Goal: Obtain resource: Obtain resource

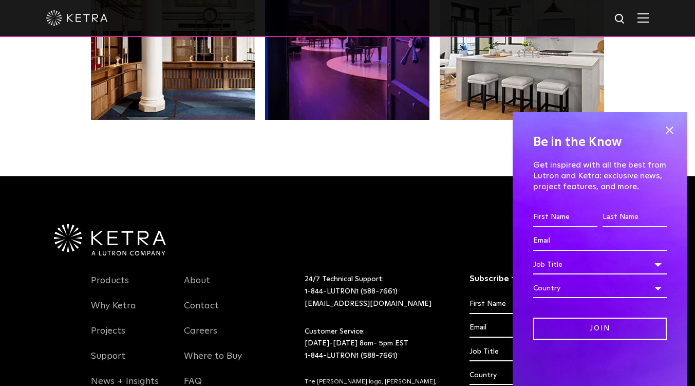
scroll to position [2107, 0]
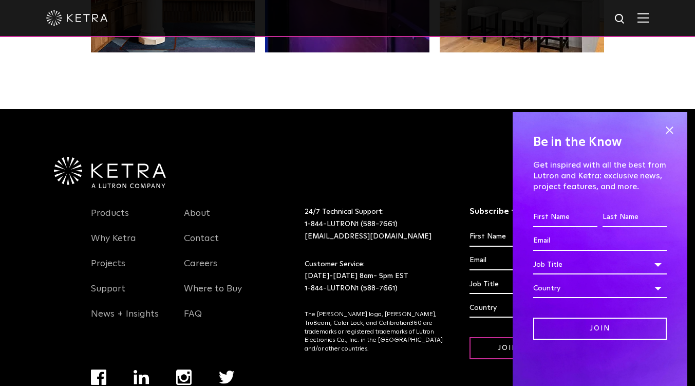
click at [667, 143] on h4 "Be in the Know" at bounding box center [600, 143] width 134 height 20
click at [671, 128] on span at bounding box center [669, 129] width 15 height 15
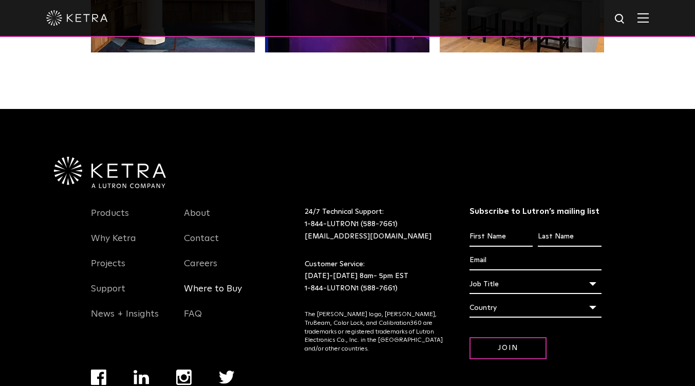
click at [216, 291] on link "Where to Buy" at bounding box center [213, 295] width 58 height 24
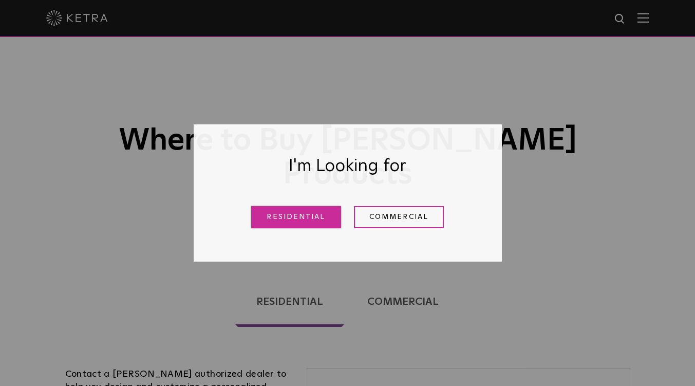
click at [300, 214] on link "Residential" at bounding box center [296, 217] width 90 height 22
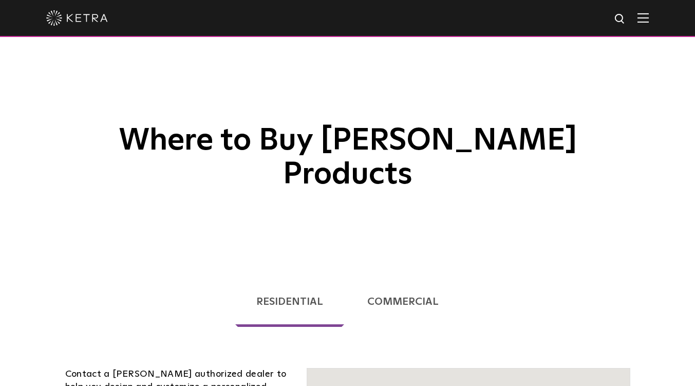
scroll to position [262, 0]
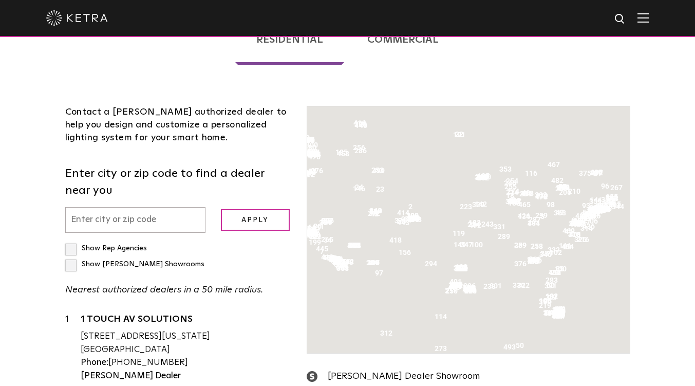
click at [176, 207] on input "text" at bounding box center [135, 220] width 140 height 26
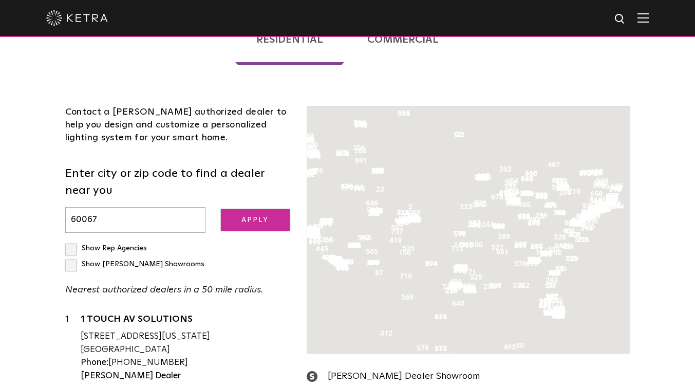
type input "60067"
click at [247, 209] on input "Apply" at bounding box center [255, 220] width 69 height 22
click at [256, 209] on input "Apply" at bounding box center [255, 220] width 69 height 22
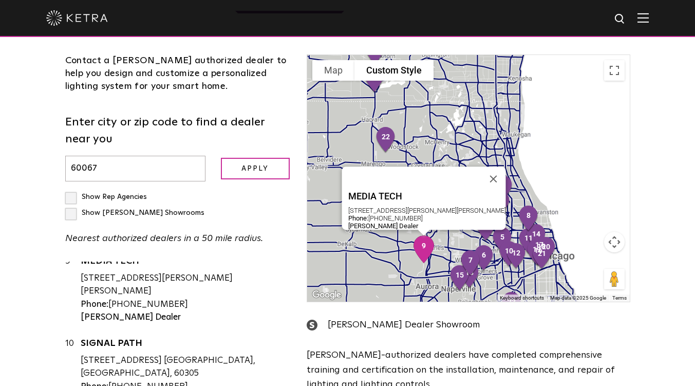
scroll to position [668, 0]
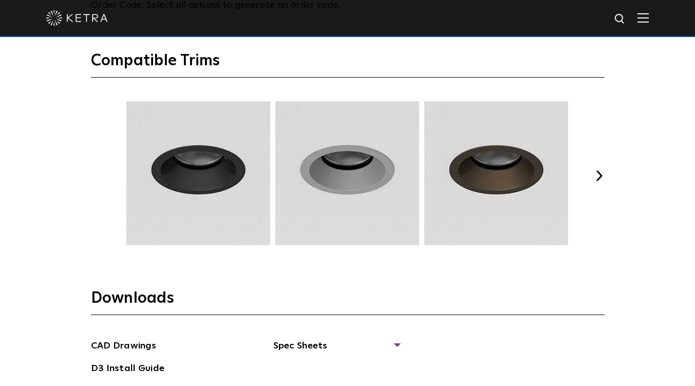
scroll to position [1336, 0]
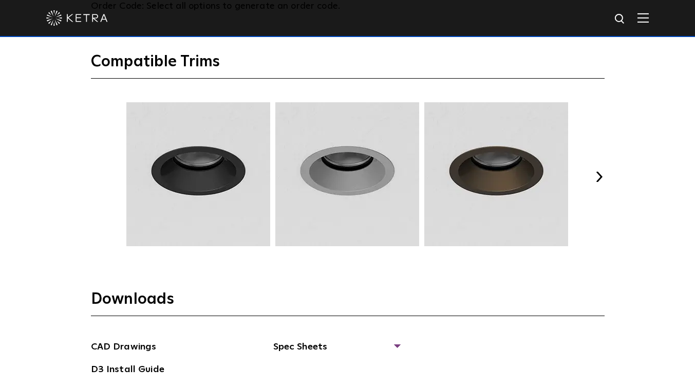
click at [599, 172] on button "Next" at bounding box center [600, 177] width 10 height 10
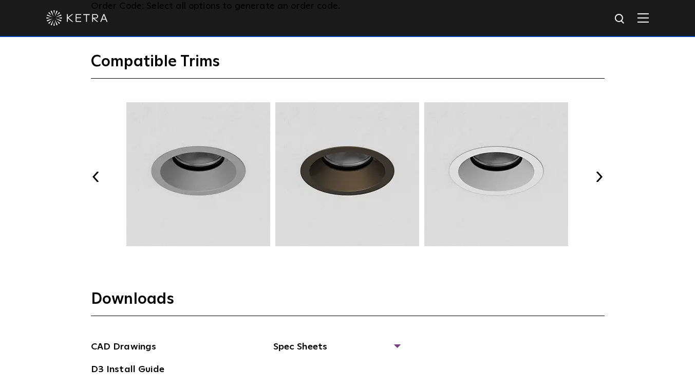
click at [599, 176] on button "Next" at bounding box center [600, 177] width 10 height 10
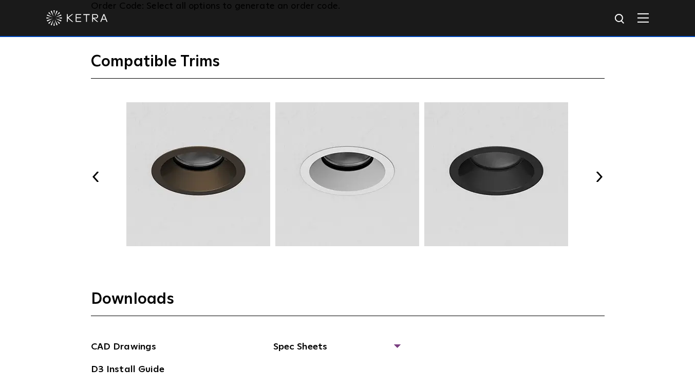
click at [599, 176] on button "Next" at bounding box center [600, 177] width 10 height 10
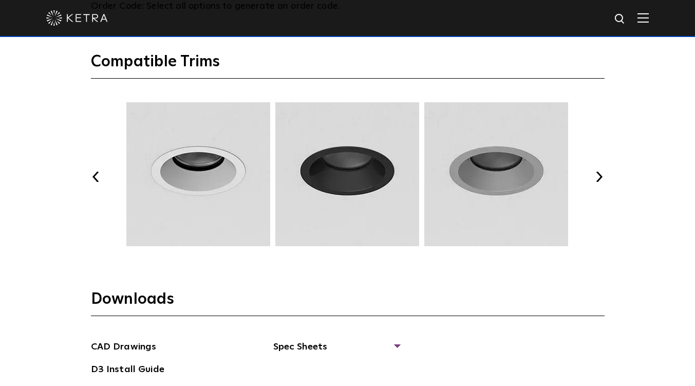
click at [602, 179] on button "Next" at bounding box center [600, 177] width 10 height 10
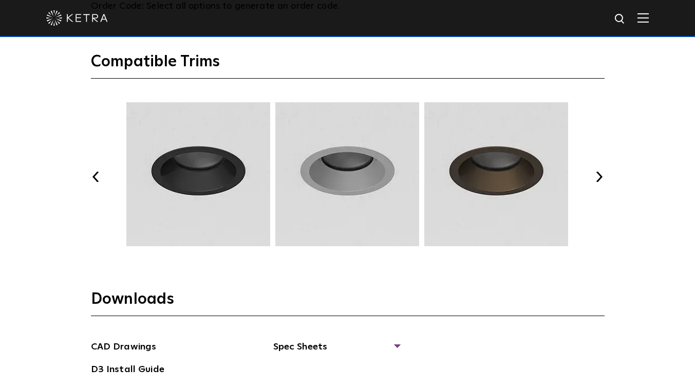
click at [602, 178] on button "Next" at bounding box center [600, 177] width 10 height 10
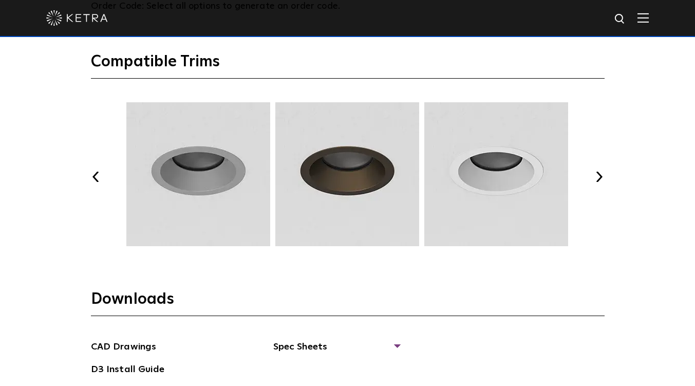
click at [601, 175] on button "Next" at bounding box center [600, 177] width 10 height 10
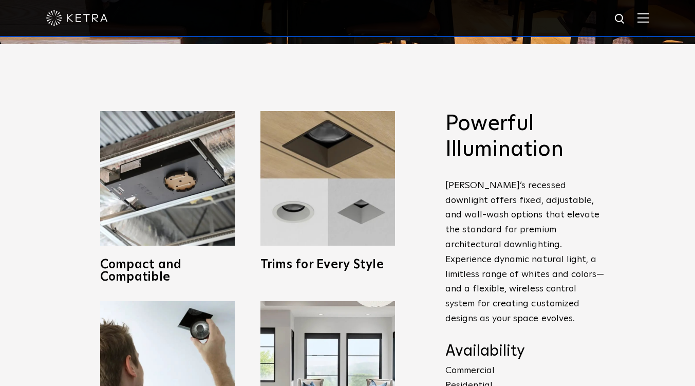
scroll to position [308, 0]
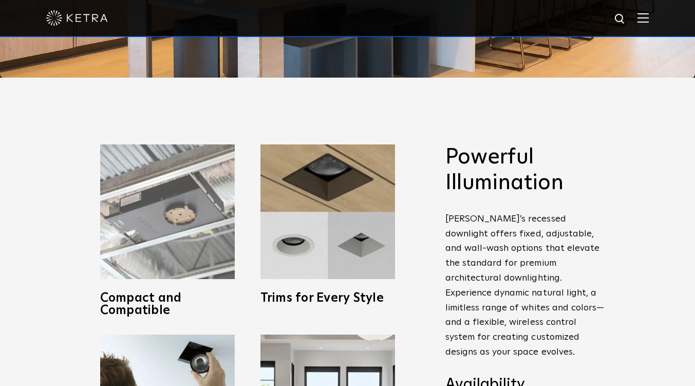
click at [167, 206] on img at bounding box center [167, 211] width 135 height 135
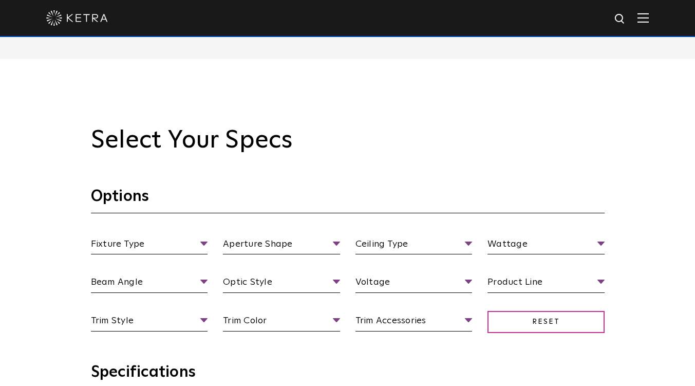
scroll to position [925, 0]
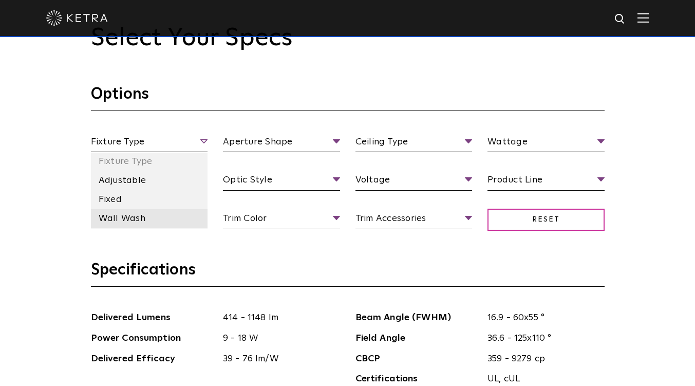
click at [142, 215] on li "Wall Wash" at bounding box center [149, 218] width 117 height 19
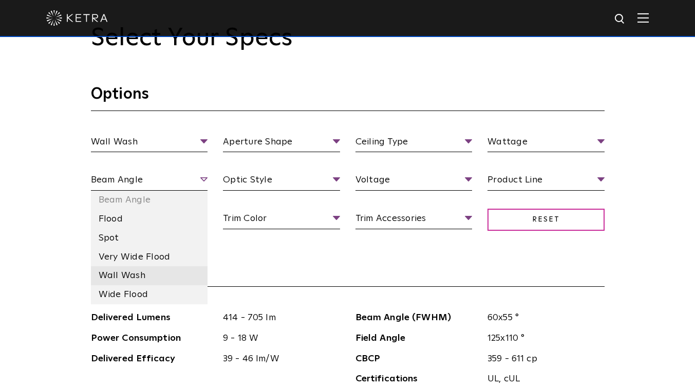
click at [126, 279] on li "Wall Wash" at bounding box center [149, 275] width 117 height 19
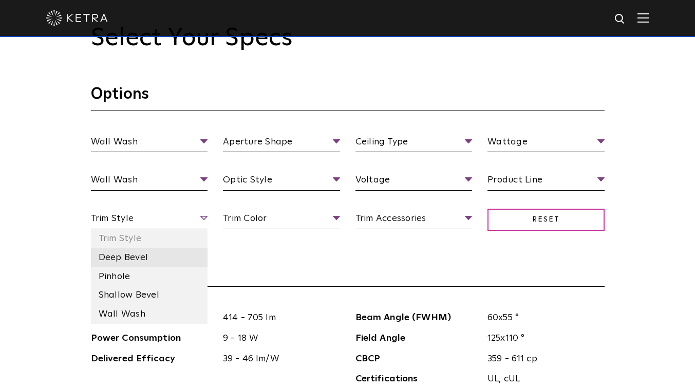
click at [139, 257] on li "Deep Bevel" at bounding box center [149, 257] width 117 height 19
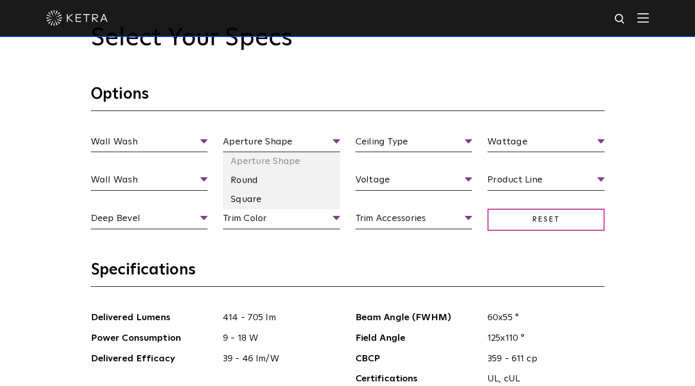
click at [294, 195] on li "Square" at bounding box center [281, 199] width 117 height 19
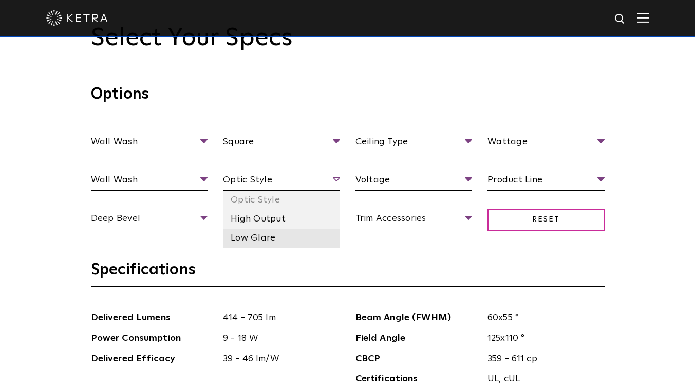
click at [279, 238] on li "Low Glare" at bounding box center [281, 238] width 117 height 19
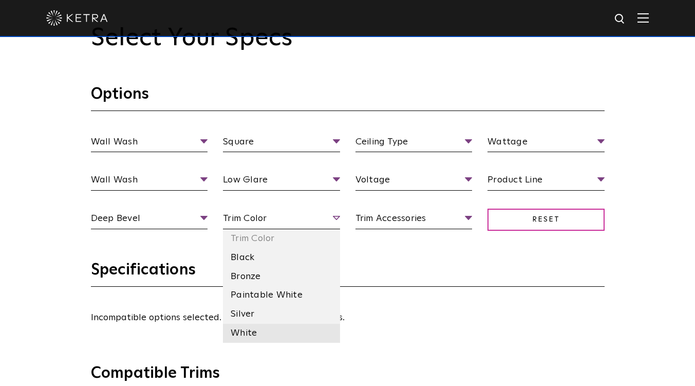
click at [267, 327] on li "White" at bounding box center [281, 333] width 117 height 19
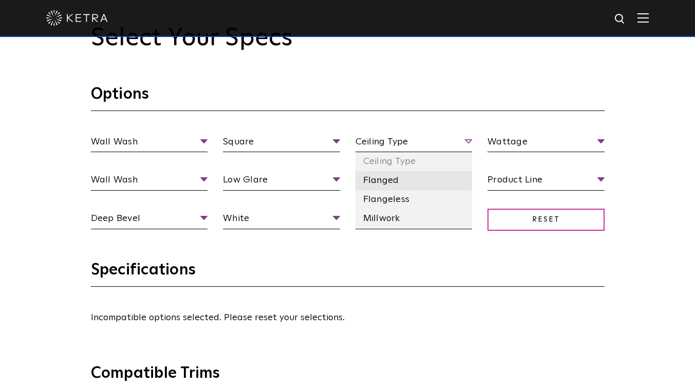
click at [384, 178] on li "Flanged" at bounding box center [414, 180] width 117 height 19
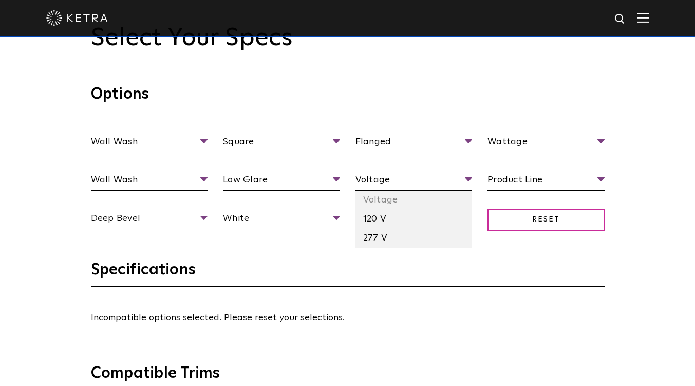
click at [381, 220] on li "120 V" at bounding box center [414, 219] width 117 height 19
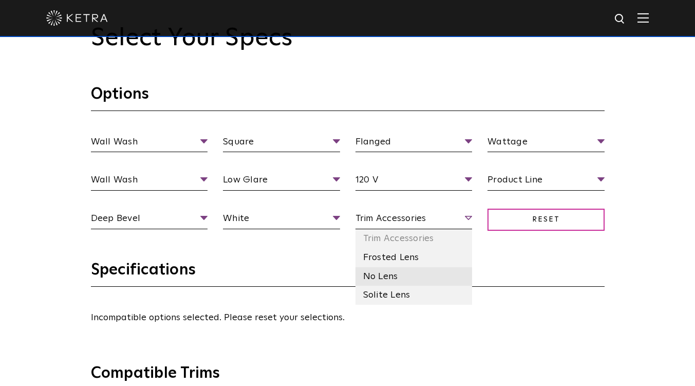
click at [389, 275] on li "No Lens" at bounding box center [414, 276] width 117 height 19
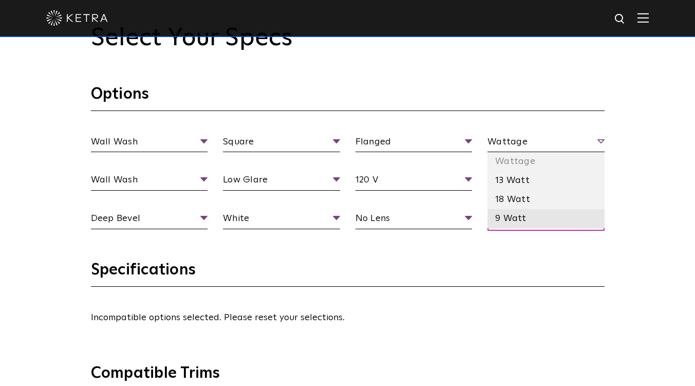
click at [522, 217] on li "9 Watt" at bounding box center [546, 218] width 117 height 19
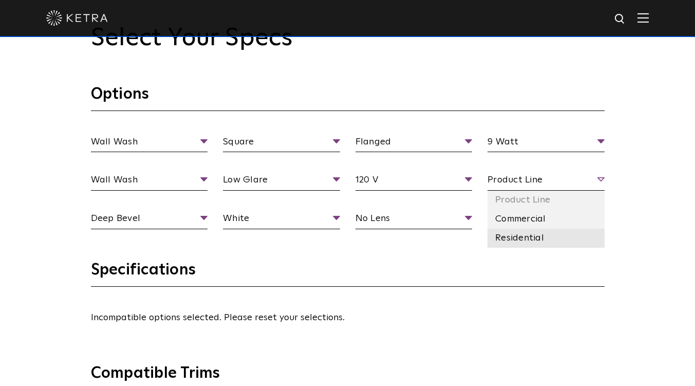
click at [528, 233] on li "Residential" at bounding box center [546, 238] width 117 height 19
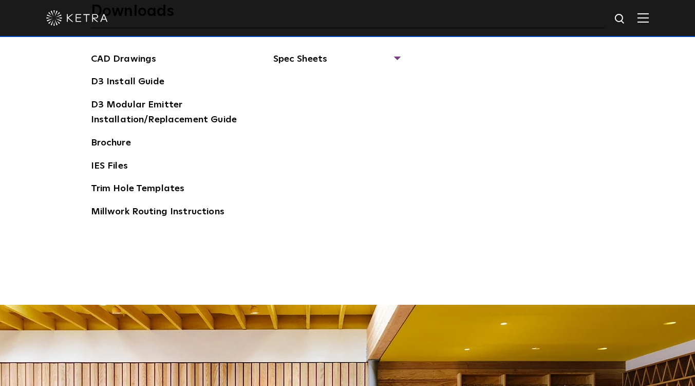
scroll to position [1490, 0]
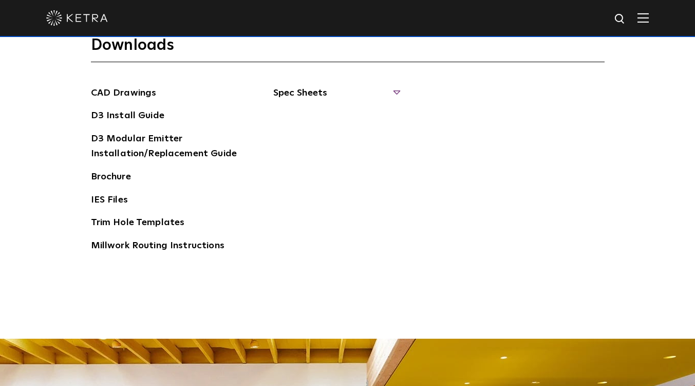
click at [395, 89] on span "Spec Sheets" at bounding box center [336, 97] width 126 height 23
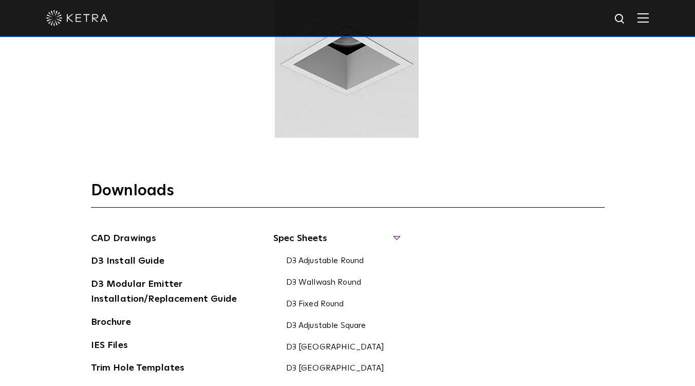
scroll to position [1388, 0]
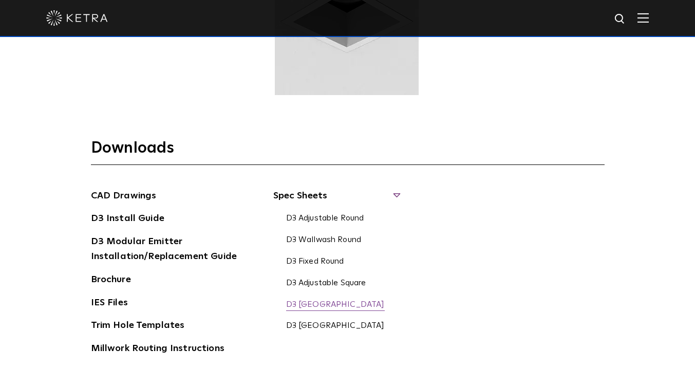
click at [318, 306] on link "D3 Wallwash Square" at bounding box center [335, 305] width 99 height 11
